Goal: Find specific page/section: Find specific page/section

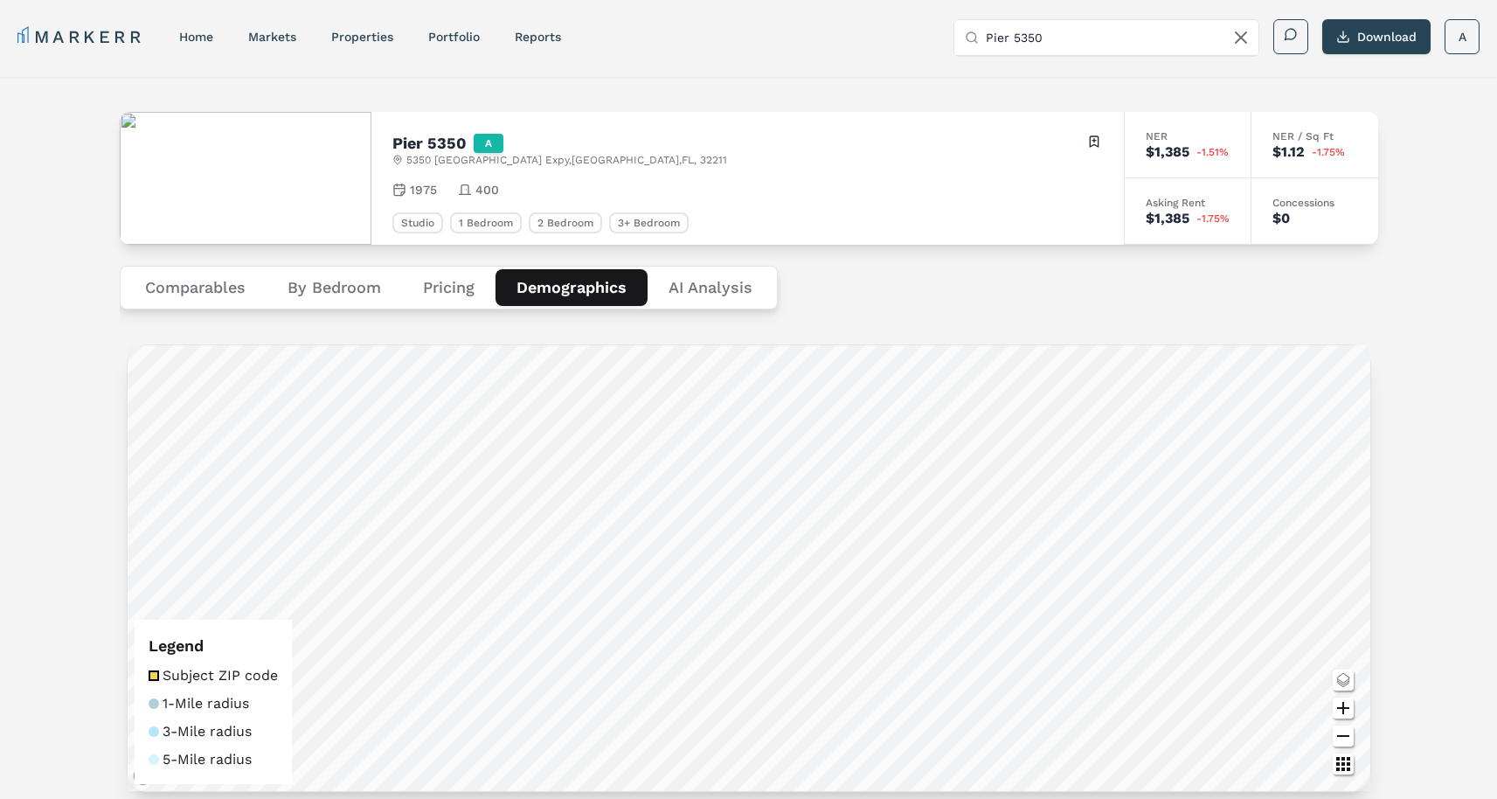
drag, startPoint x: 1088, startPoint y: 38, endPoint x: 891, endPoint y: 31, distance: 196.7
click at [891, 31] on div "MARKERR home markets properties Portfolio reports Search by MSA, ZIP, Property …" at bounding box center [748, 37] width 1462 height 36
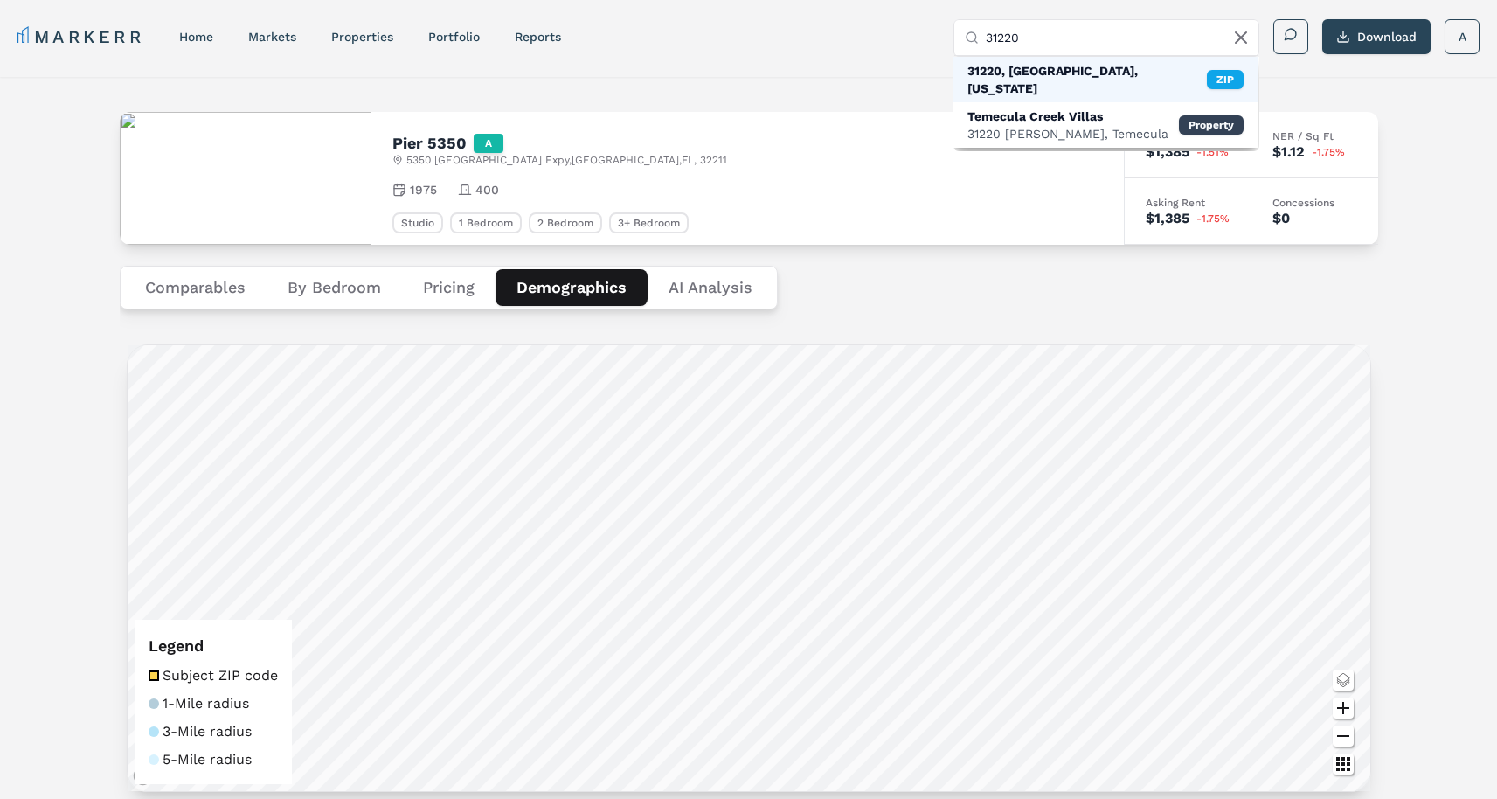
type input "31220"
click at [995, 63] on div "31220, Macon, Georgia" at bounding box center [1086, 79] width 239 height 35
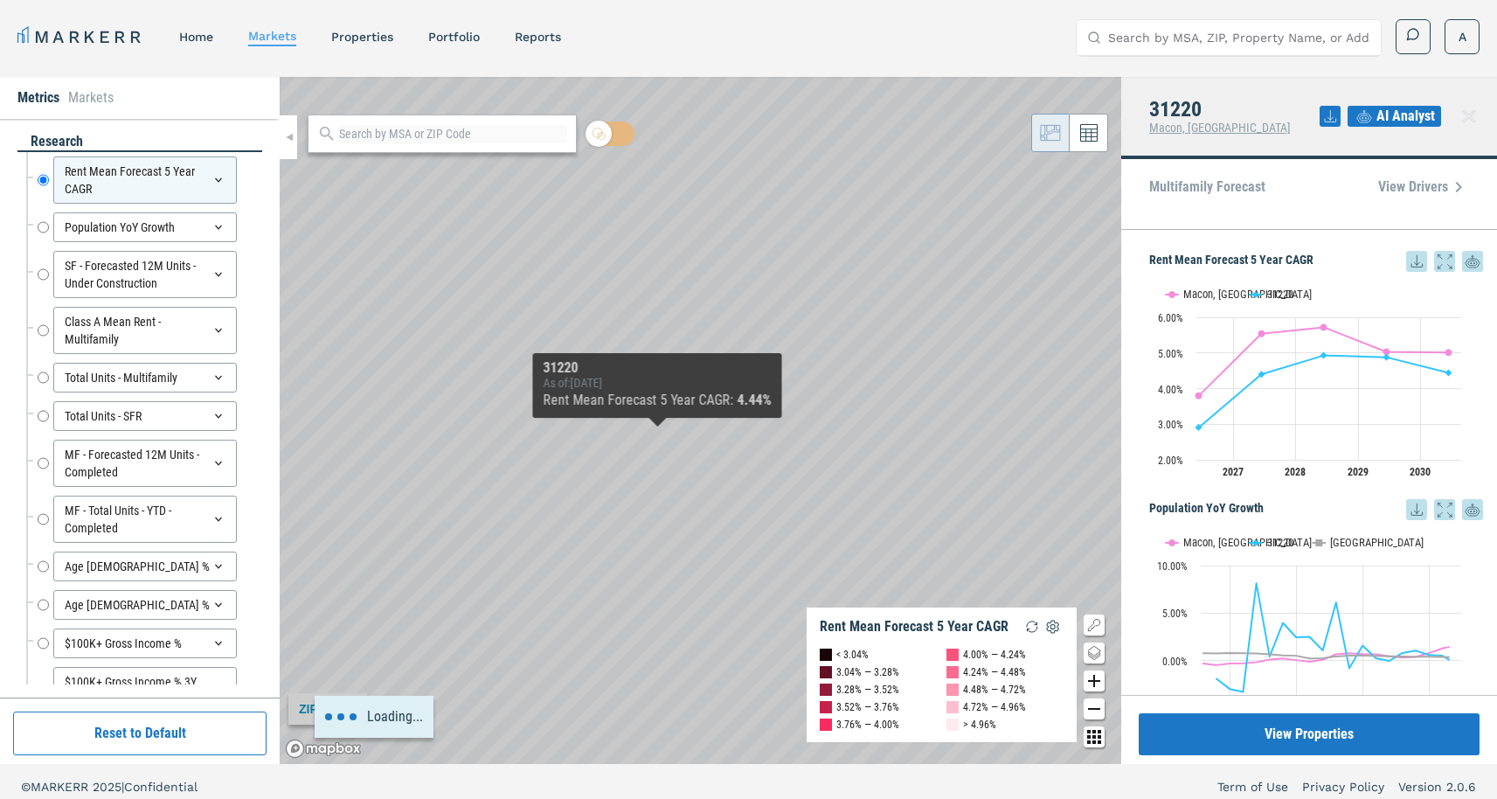
click at [658, 429] on div "Loading..." at bounding box center [701, 420] width 842 height 687
